Goal: Task Accomplishment & Management: Manage account settings

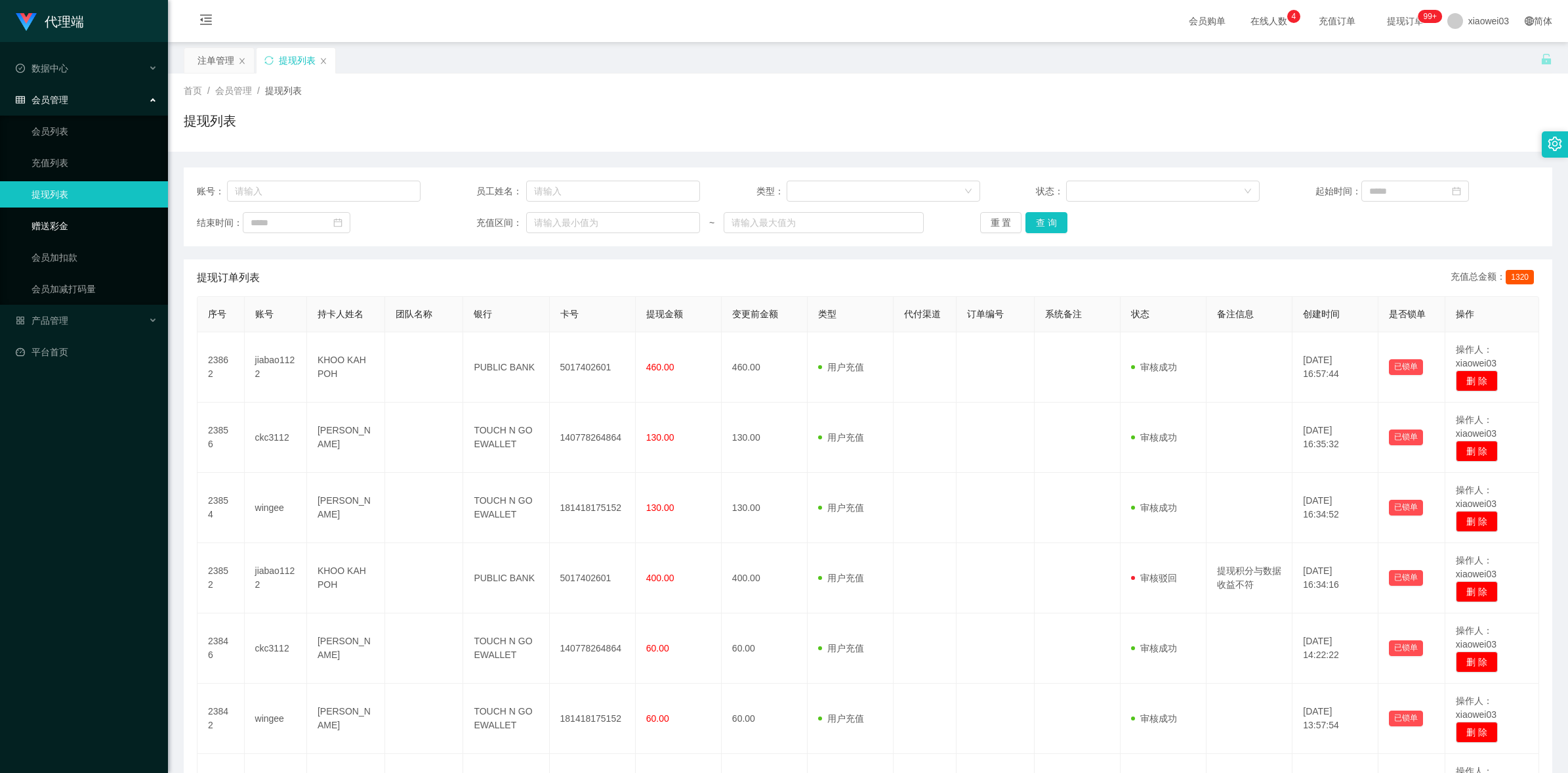
click at [75, 221] on link "赠送彩金" at bounding box center [94, 225] width 126 height 26
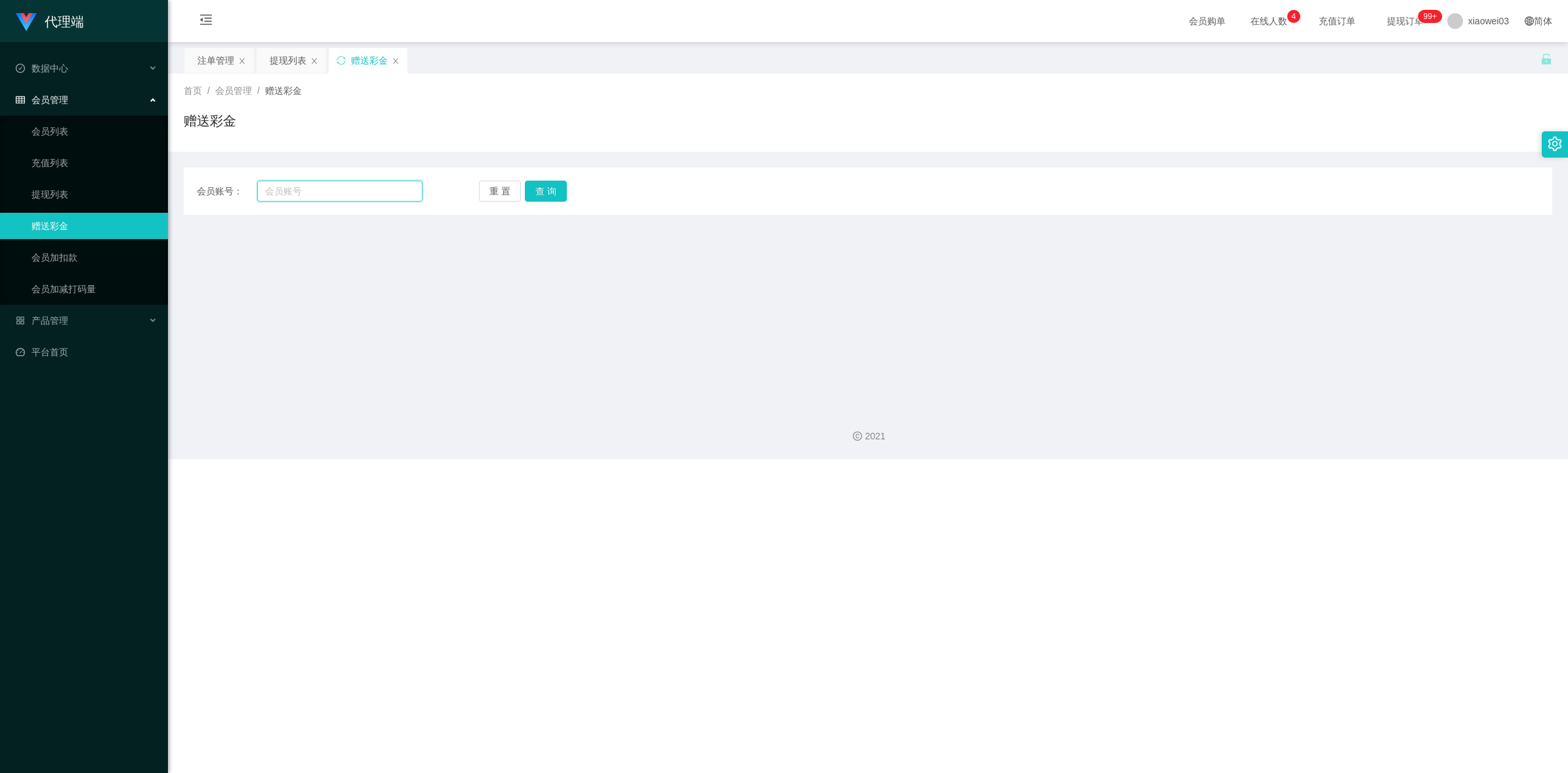
click at [320, 186] on input "text" at bounding box center [339, 190] width 166 height 21
paste input "jiabao1122"
type input "jiabao1122"
click at [538, 183] on button "查 询" at bounding box center [546, 190] width 42 height 21
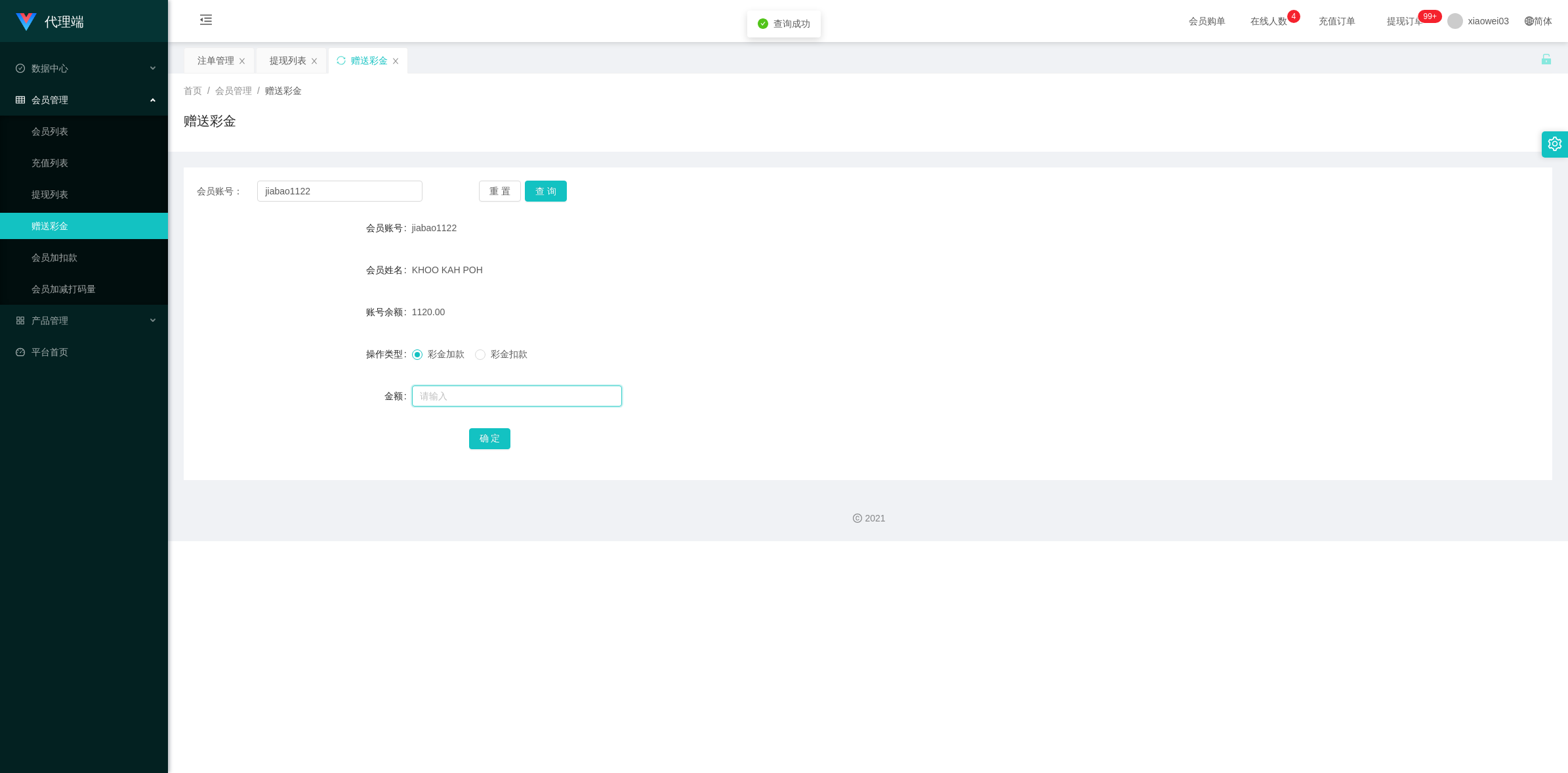
click at [458, 398] on input "text" at bounding box center [517, 396] width 210 height 21
type input "1000"
click at [483, 437] on button "确 定" at bounding box center [490, 438] width 42 height 21
drag, startPoint x: 317, startPoint y: 192, endPoint x: 250, endPoint y: 187, distance: 67.2
click at [250, 187] on div "会员账号： jiabao1122" at bounding box center [309, 190] width 225 height 21
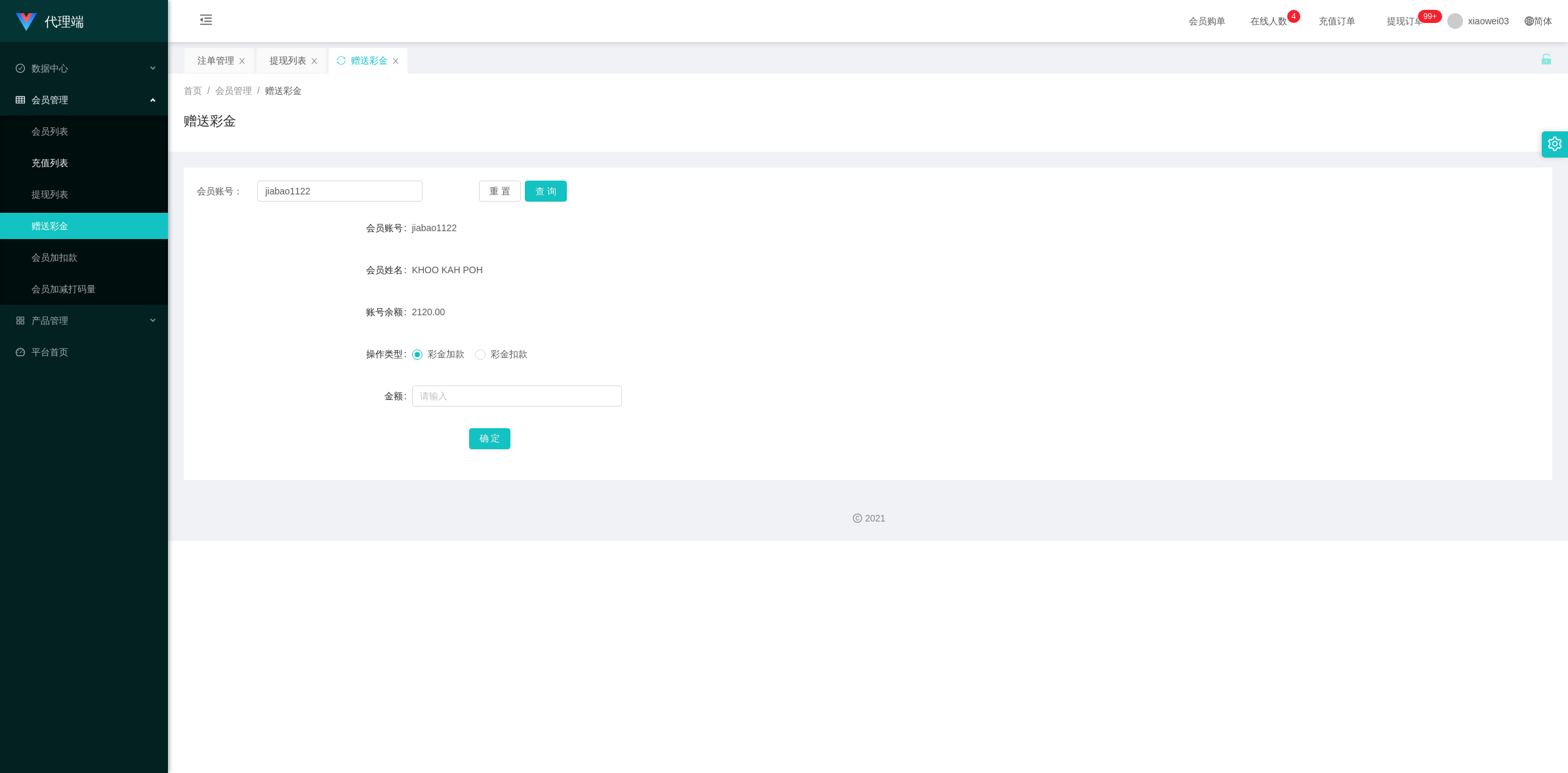
click at [84, 155] on link "充值列表" at bounding box center [94, 162] width 126 height 26
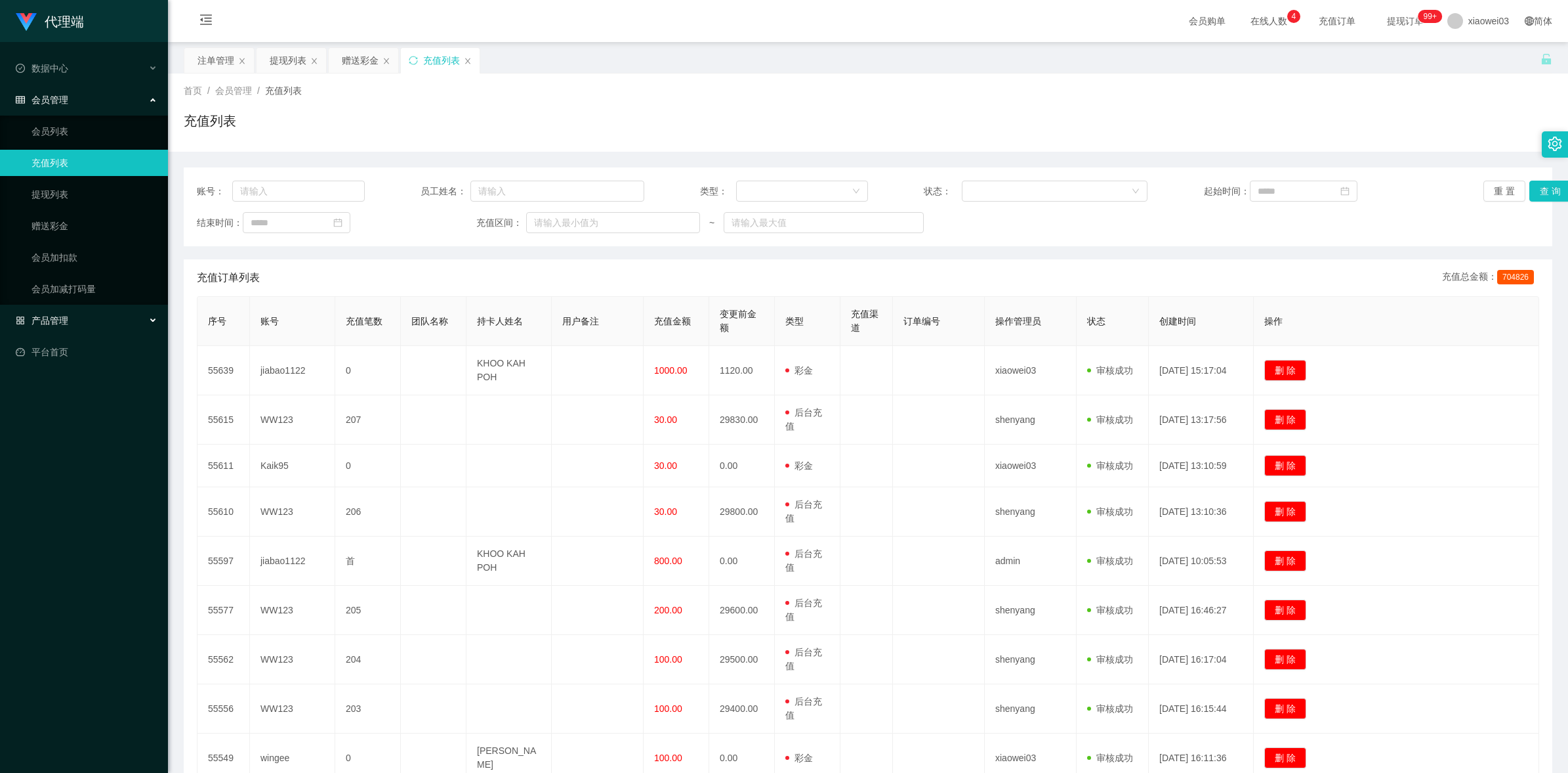
click at [81, 320] on div "产品管理" at bounding box center [84, 320] width 168 height 26
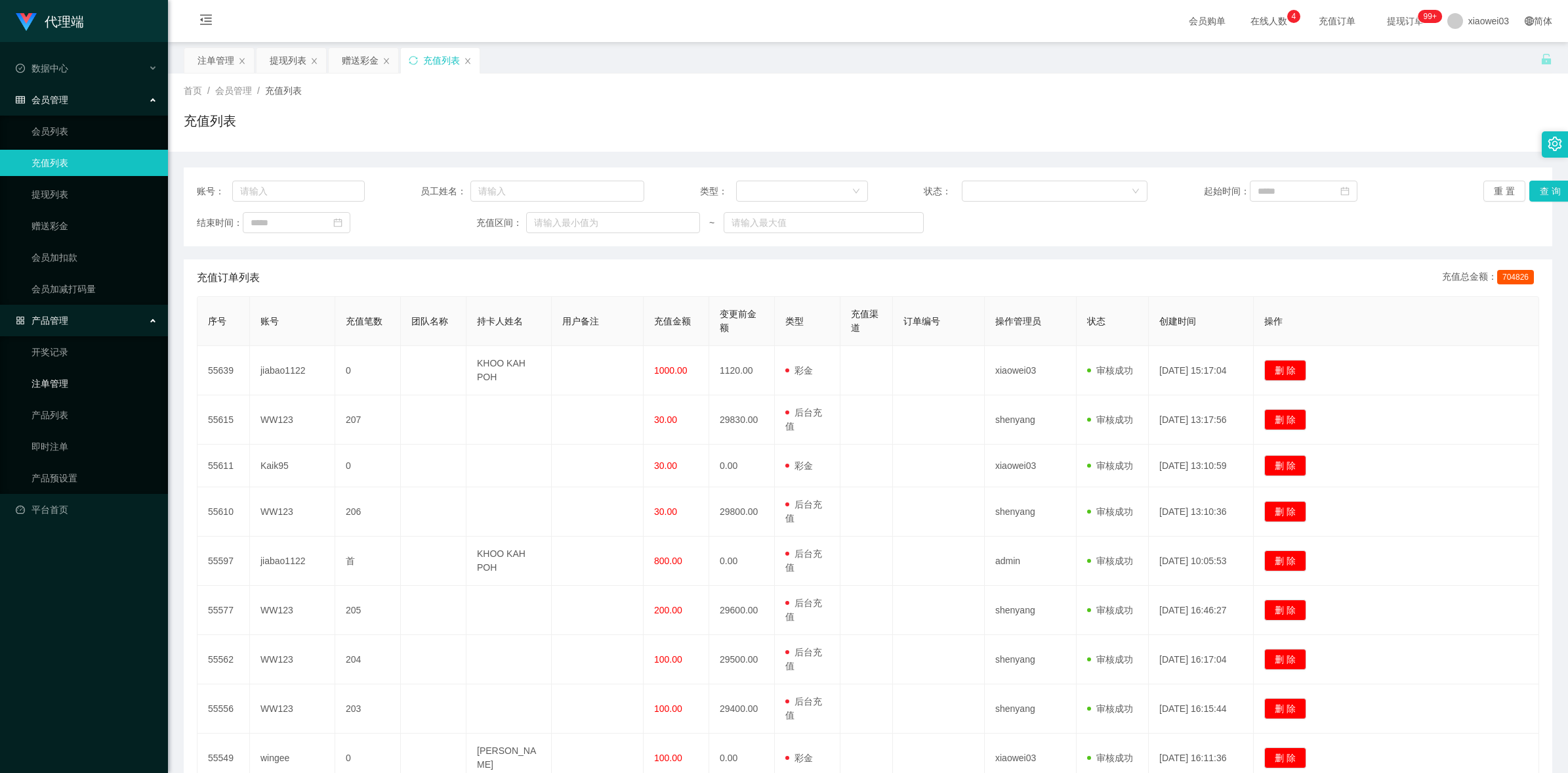
click at [70, 376] on link "注单管理" at bounding box center [94, 383] width 126 height 26
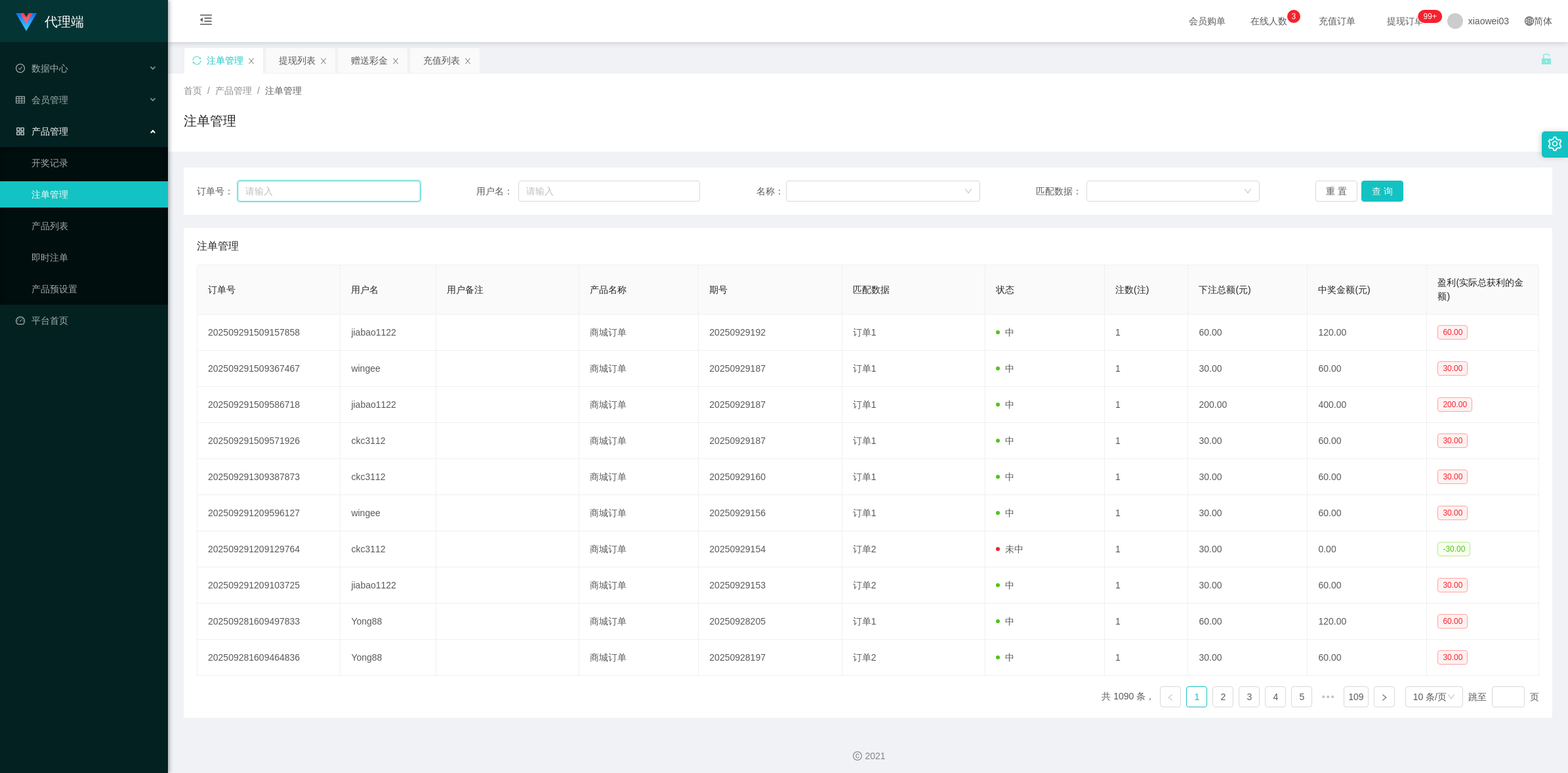
click at [343, 198] on input "text" at bounding box center [329, 190] width 183 height 21
click at [572, 192] on input "text" at bounding box center [609, 190] width 182 height 21
paste input "jiabao1122"
type input "jiabao1122"
click at [1383, 190] on button "查 询" at bounding box center [1383, 190] width 42 height 21
